Goal: Find specific page/section: Find specific page/section

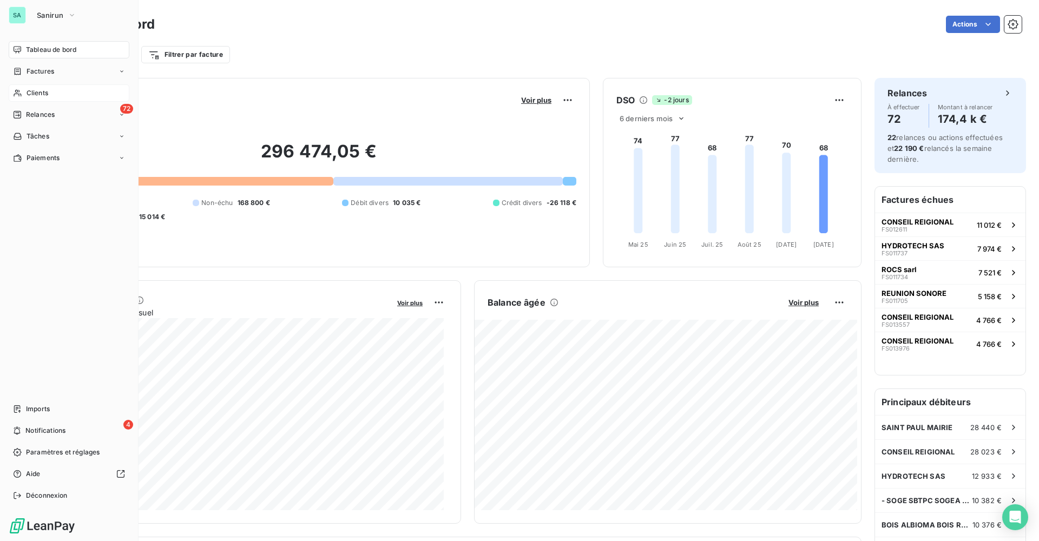
click at [31, 93] on span "Clients" at bounding box center [38, 93] width 22 height 10
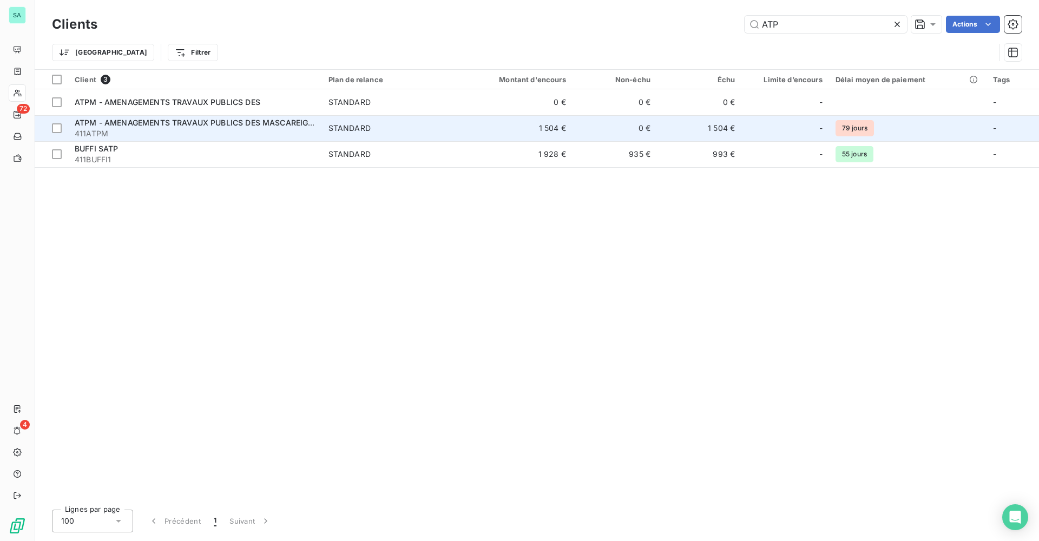
type input "ATP"
click at [175, 127] on div "ATPM - AMENAGEMENTS TRAVAUX PUBLICS DES MASCAREIGNES" at bounding box center [195, 122] width 241 height 11
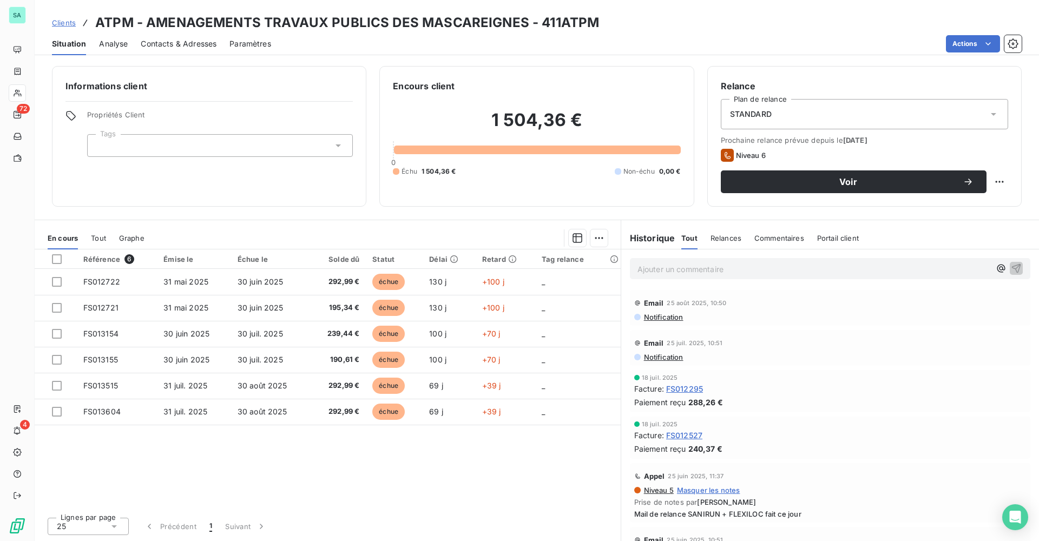
click at [179, 47] on span "Contacts & Adresses" at bounding box center [179, 43] width 76 height 11
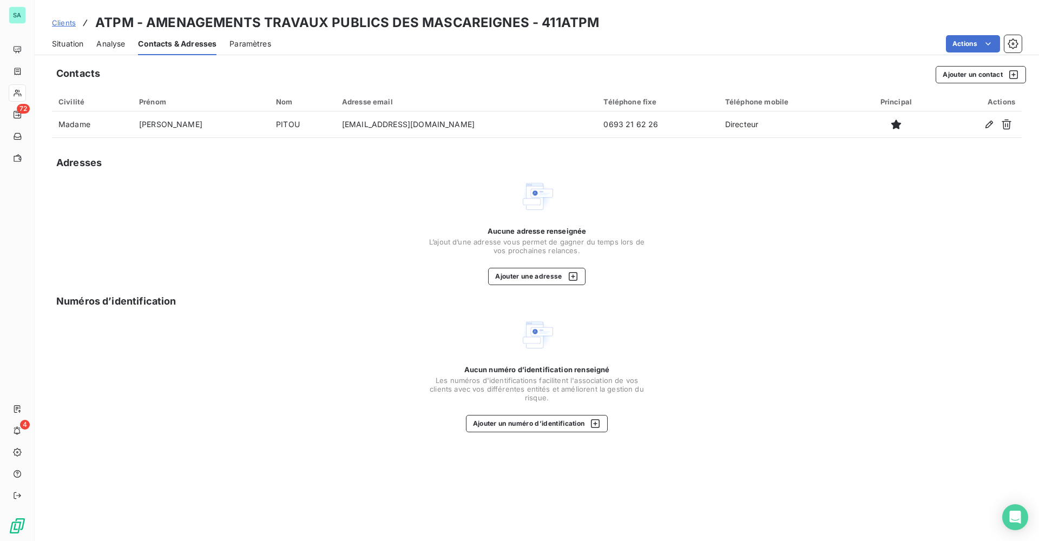
click at [66, 45] on span "Situation" at bounding box center [67, 43] width 31 height 11
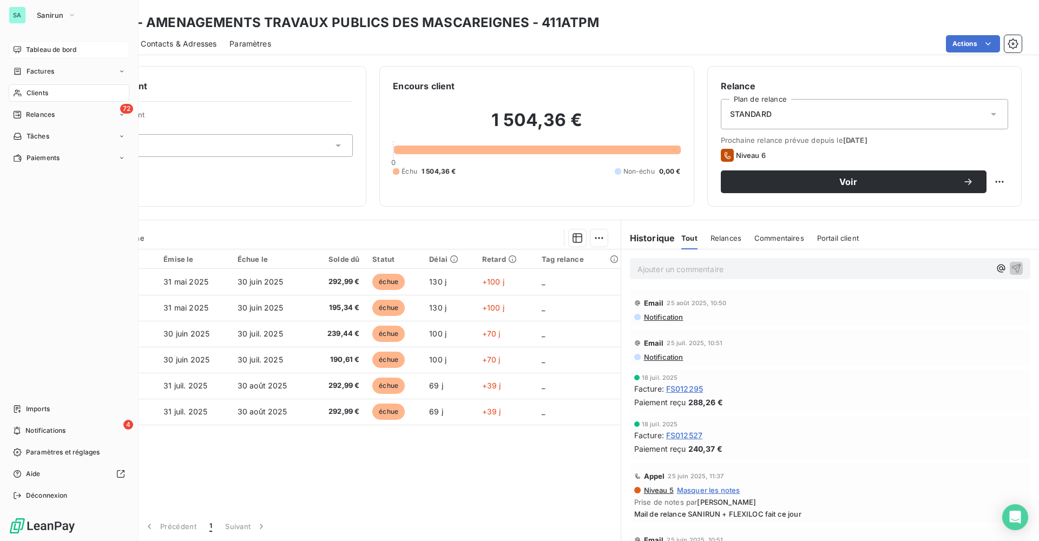
click at [56, 47] on span "Tableau de bord" at bounding box center [51, 50] width 50 height 10
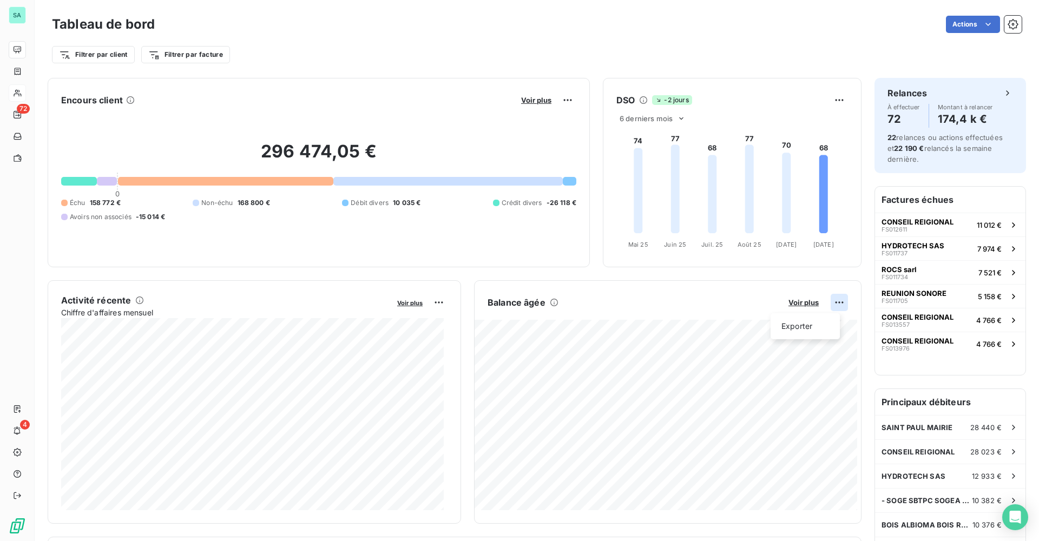
click at [829, 302] on html "SA 72 4 Tableau de bord Actions Filtrer par client Filtrer par facture Encours …" at bounding box center [519, 270] width 1039 height 541
click at [799, 329] on div "Exporter" at bounding box center [805, 326] width 61 height 17
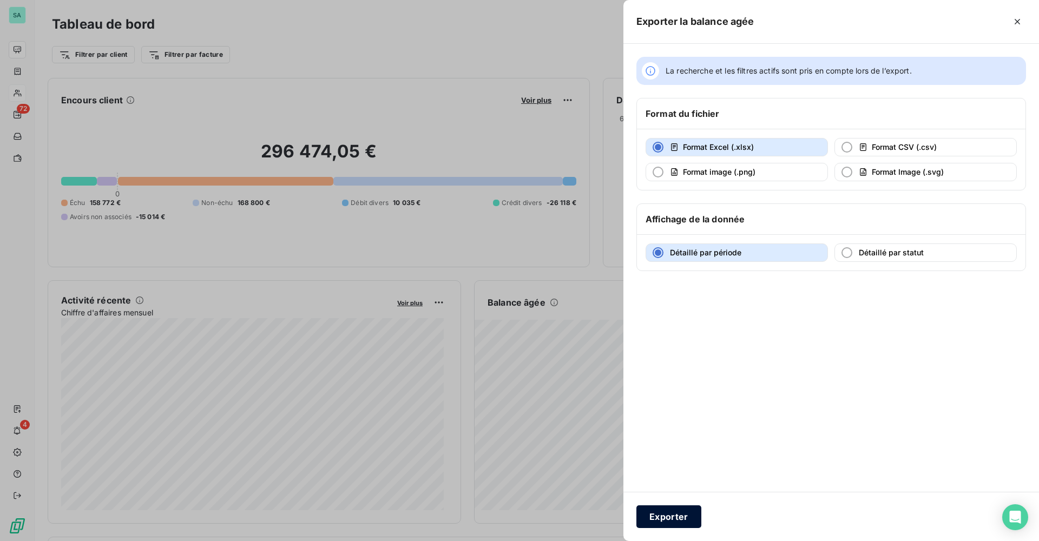
click at [671, 521] on button "Exporter" at bounding box center [669, 517] width 65 height 23
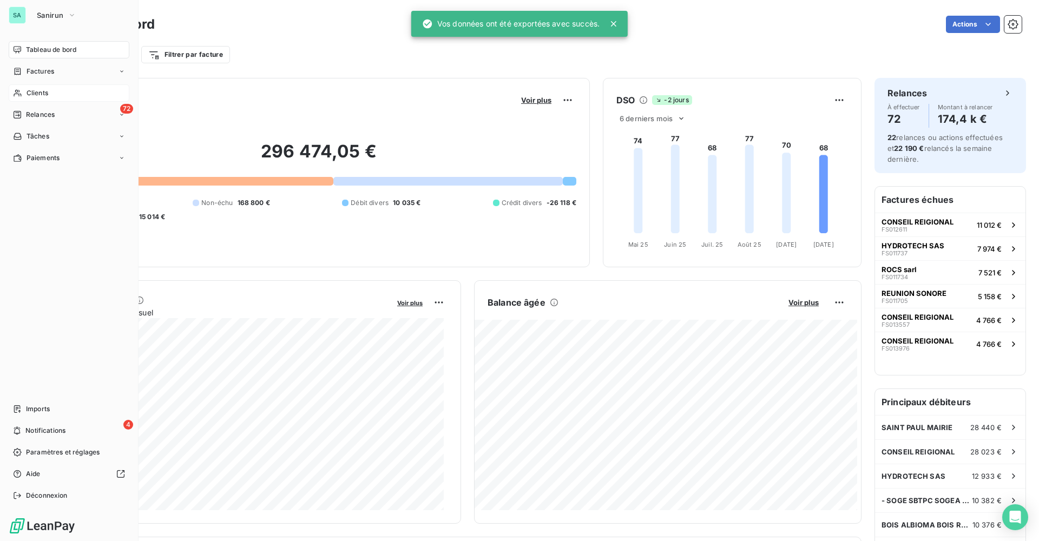
click at [41, 94] on span "Clients" at bounding box center [38, 93] width 22 height 10
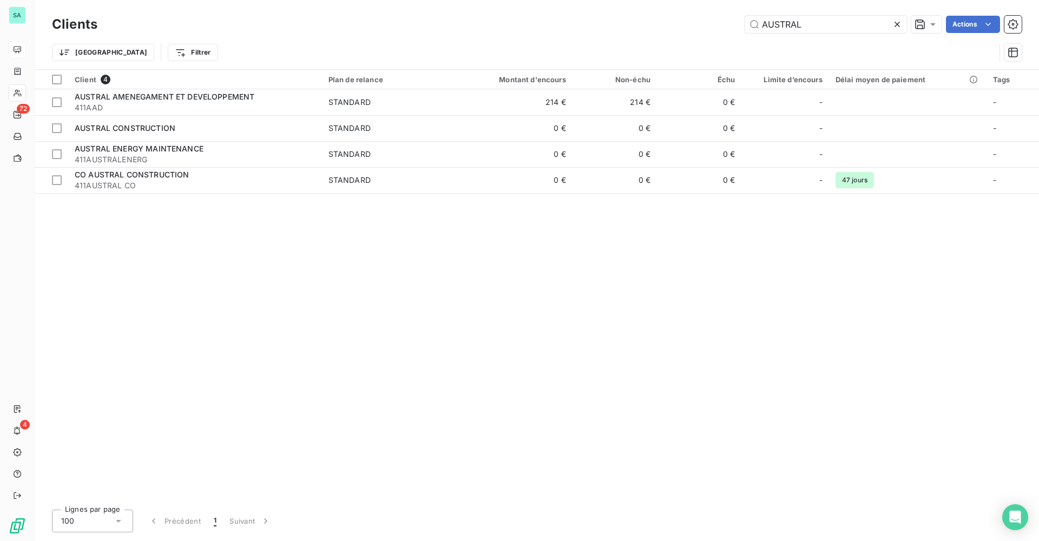
type input "AUSTRAL"
